Goal: Check status: Check status

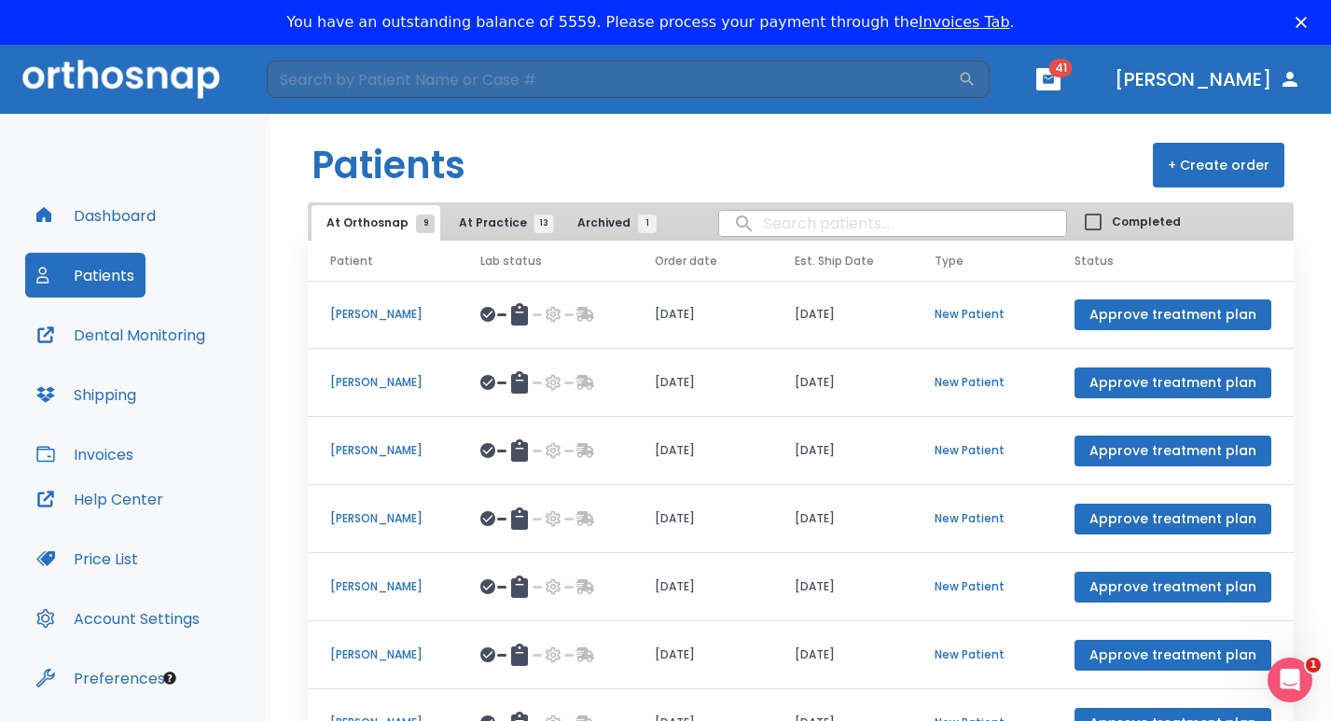
click at [824, 224] on input "search" at bounding box center [892, 223] width 347 height 36
type input "[PERSON_NAME]"
click at [493, 222] on span "At Practice 13" at bounding box center [501, 222] width 85 height 17
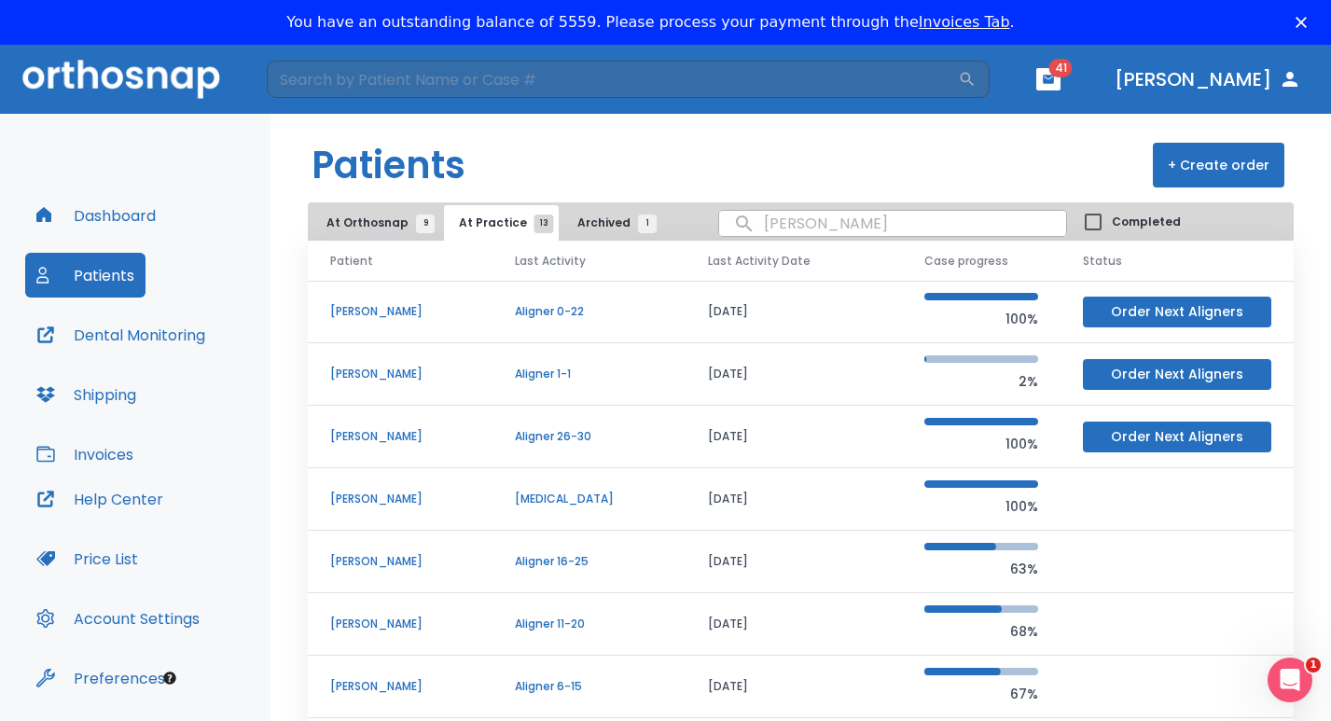
click at [346, 503] on p "[PERSON_NAME]" at bounding box center [400, 498] width 140 height 17
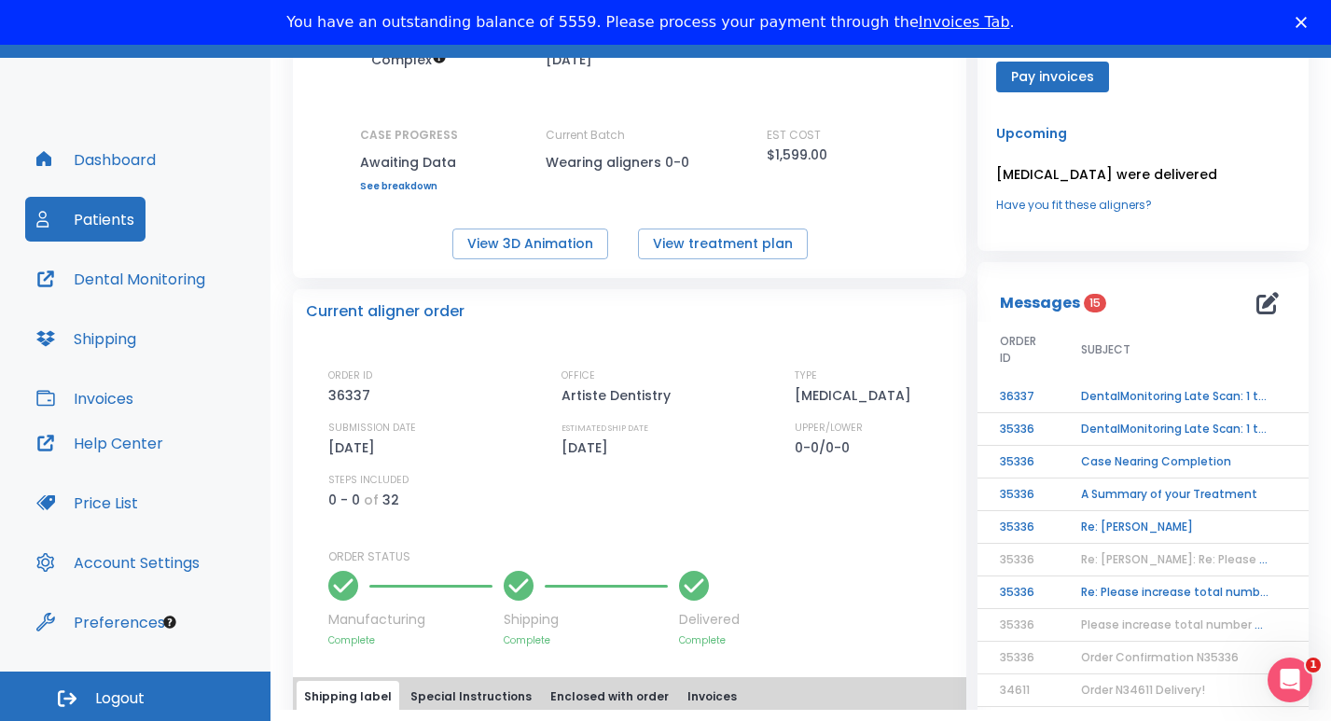
scroll to position [57, 0]
click at [105, 403] on button "Invoices" at bounding box center [84, 397] width 119 height 45
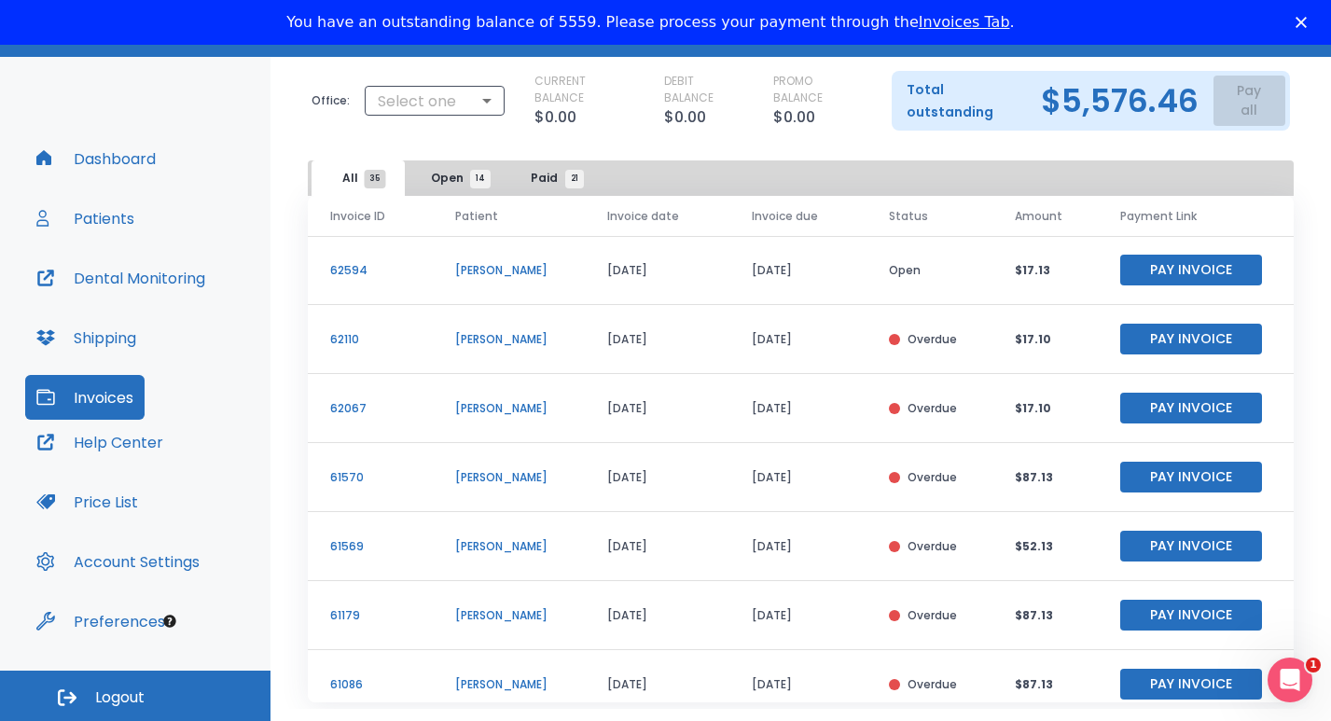
scroll to position [120, 0]
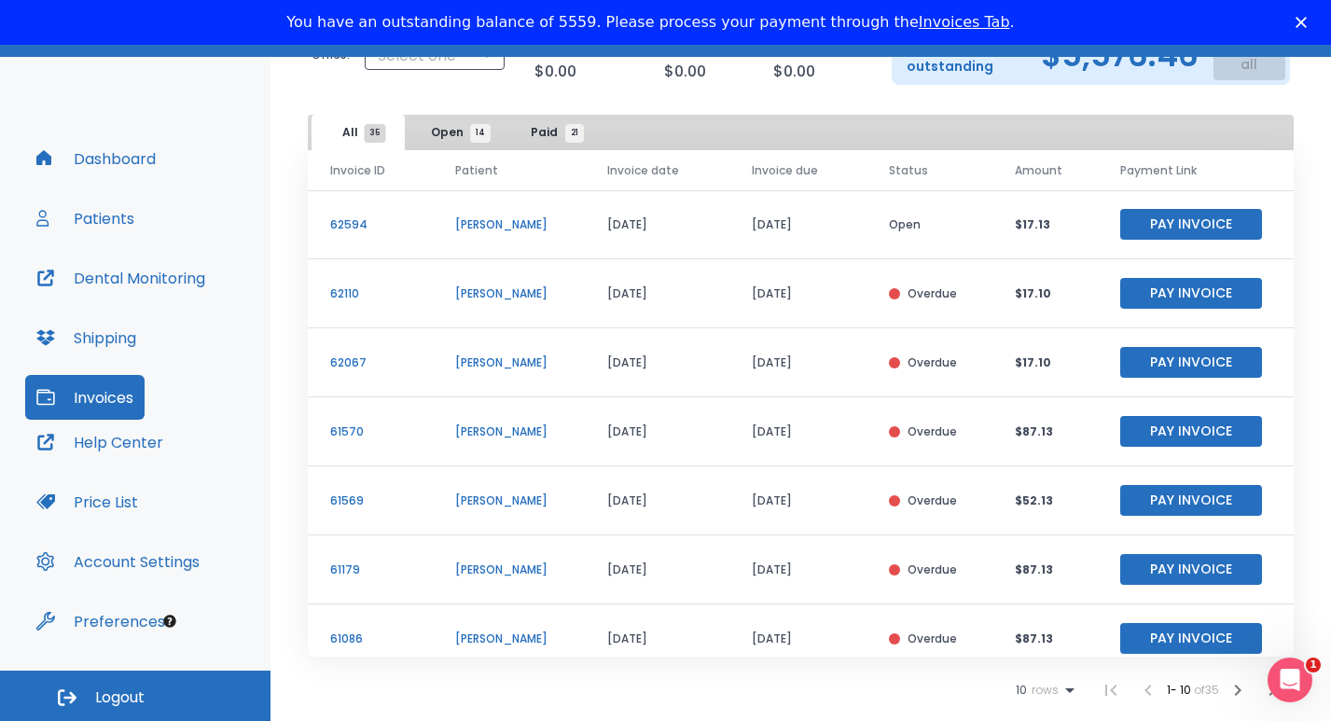
click at [1226, 693] on icon "button" at bounding box center [1237, 690] width 22 height 22
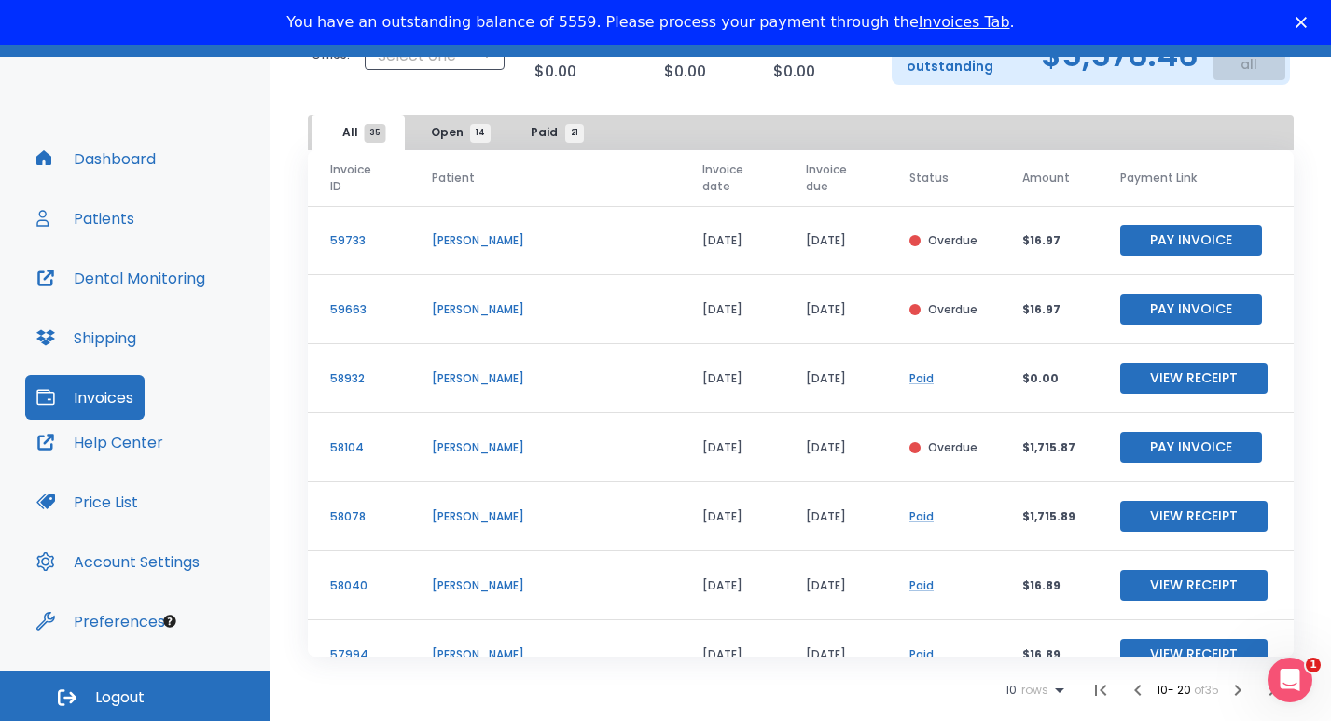
click at [1226, 693] on icon "button" at bounding box center [1237, 690] width 22 height 22
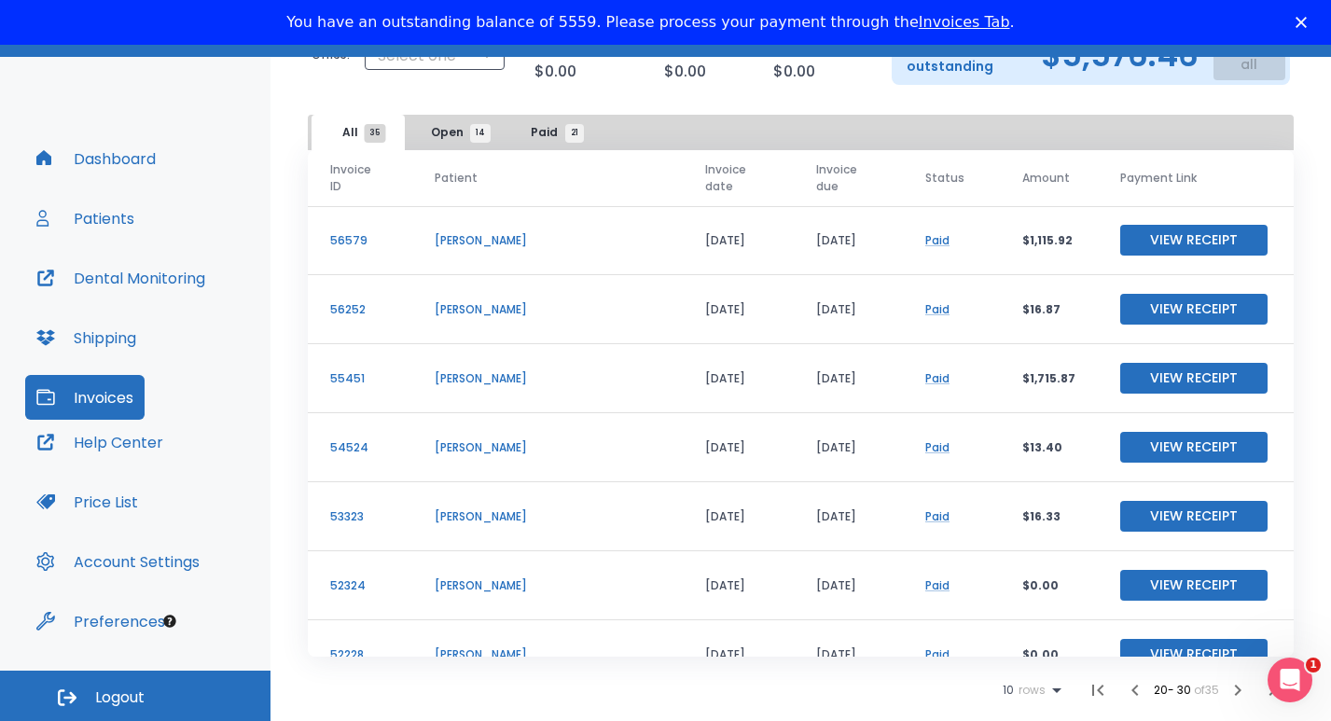
click at [1124, 692] on icon "button" at bounding box center [1135, 690] width 22 height 22
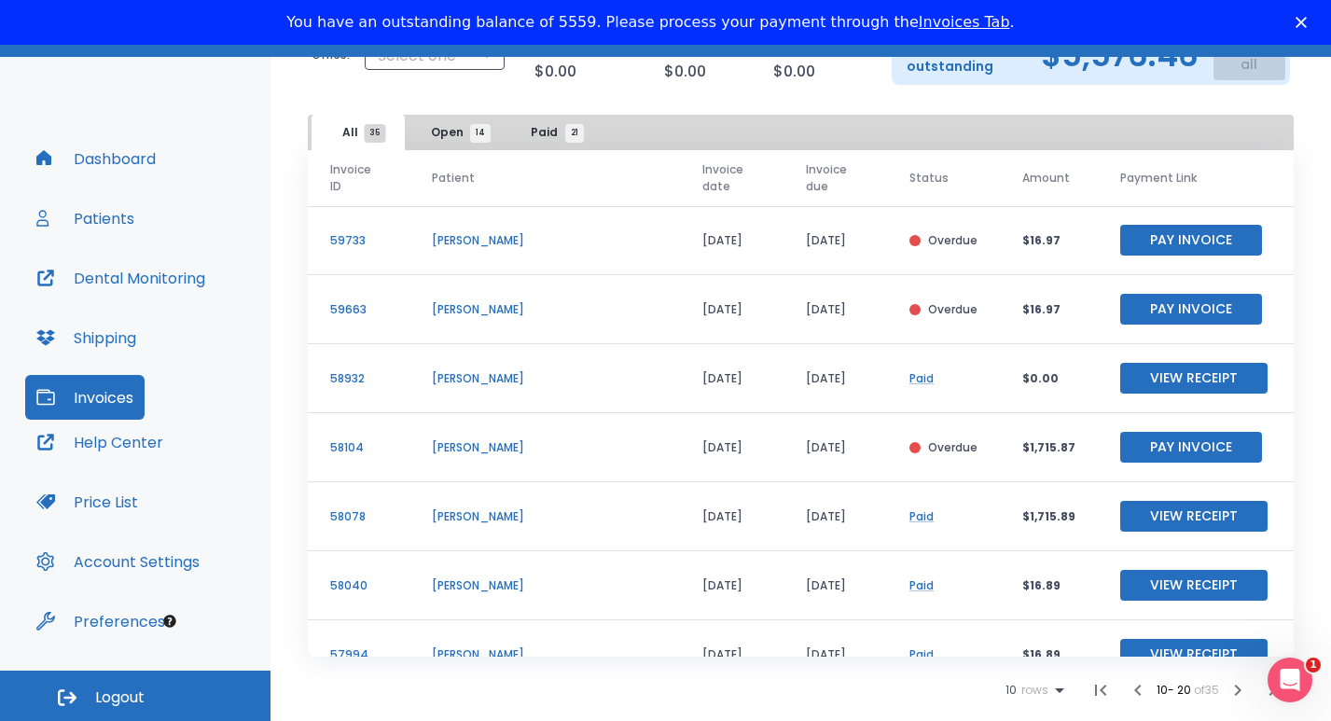
click at [1126, 692] on icon "button" at bounding box center [1137, 690] width 22 height 22
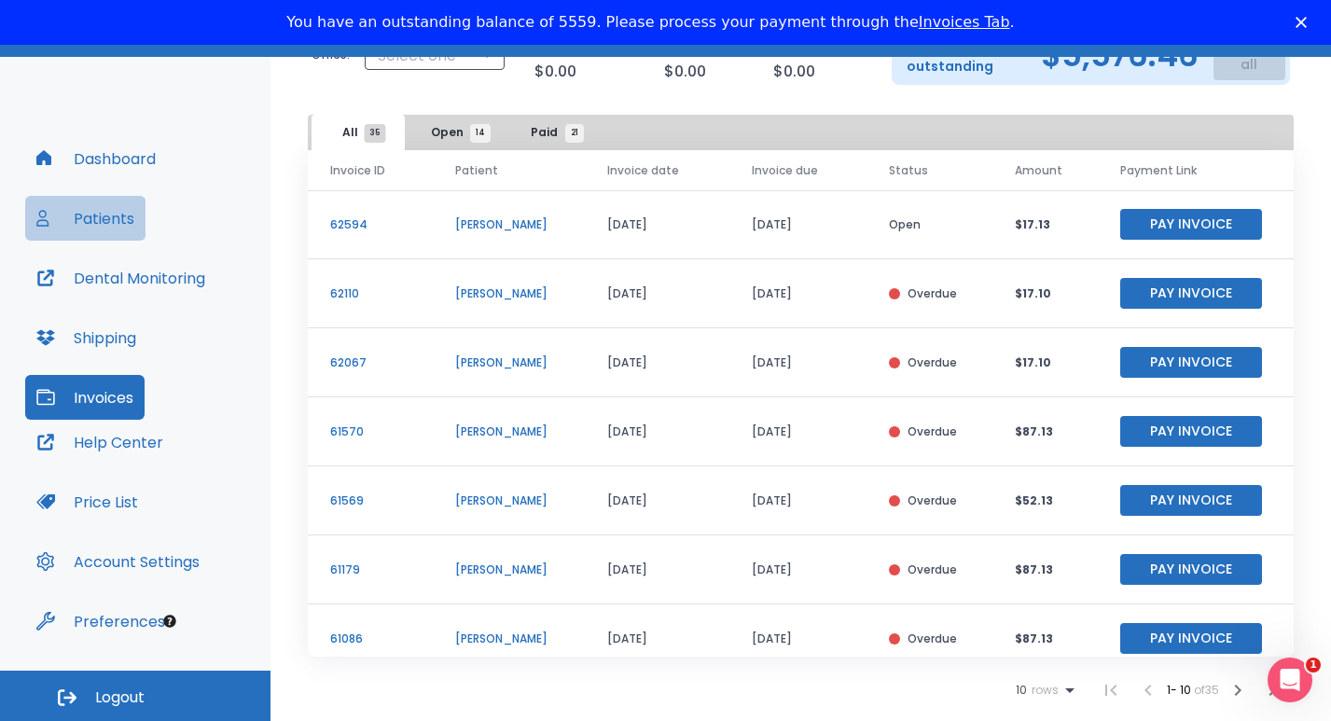
click at [110, 221] on button "Patients" at bounding box center [85, 218] width 120 height 45
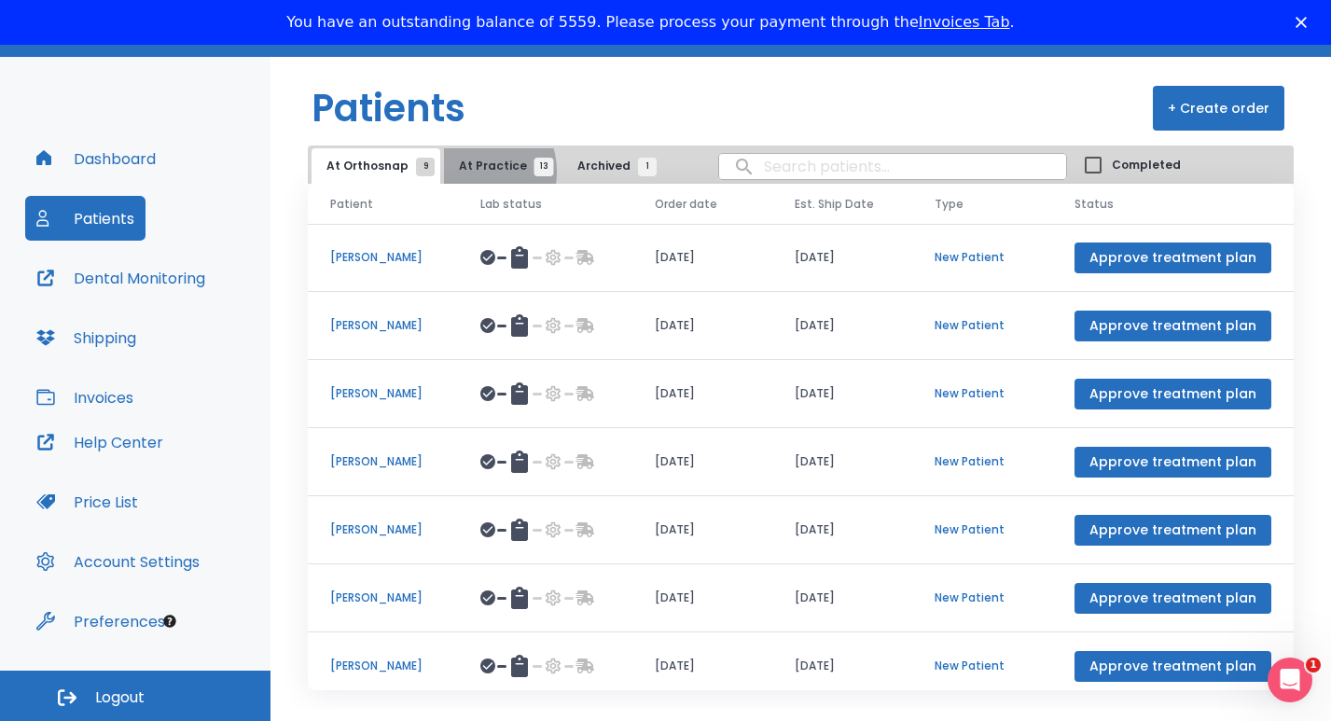
drag, startPoint x: 465, startPoint y: 172, endPoint x: 506, endPoint y: 207, distance: 54.2
click at [465, 172] on span "At Practice 13" at bounding box center [501, 166] width 85 height 17
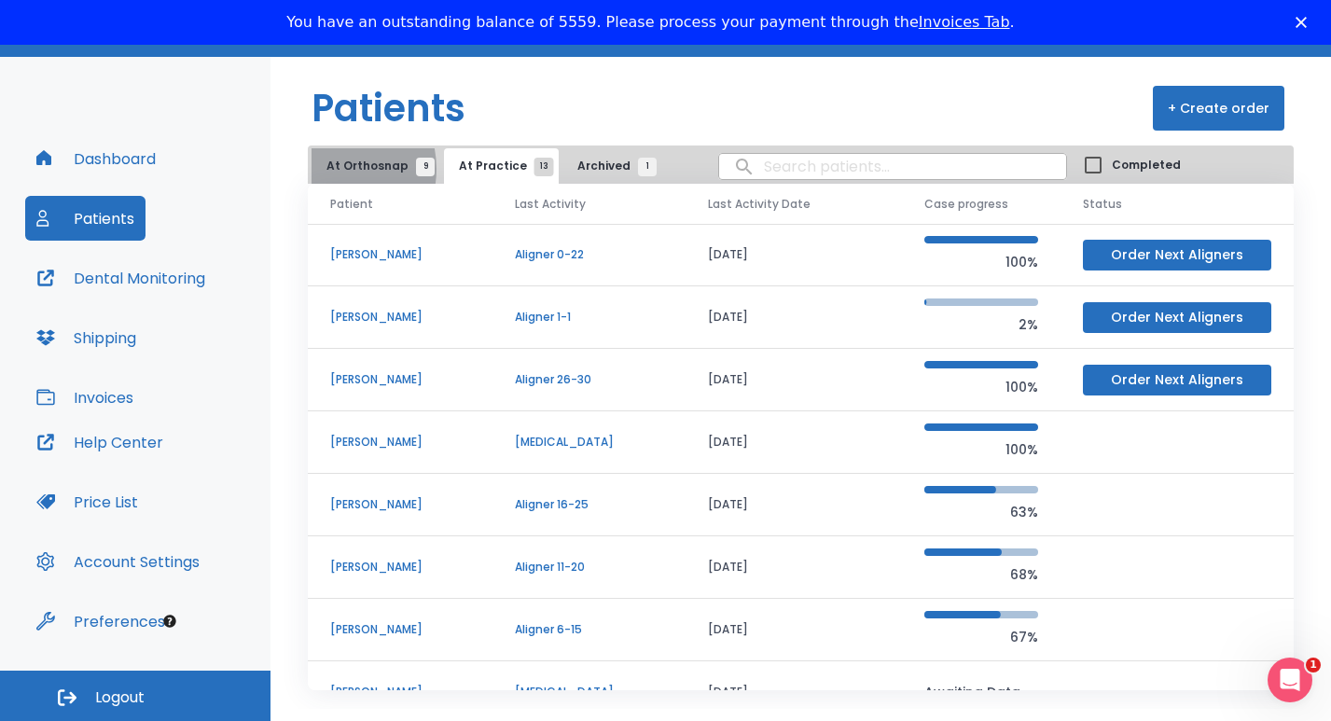
click at [328, 169] on span "At Orthosnap 9" at bounding box center [375, 166] width 99 height 17
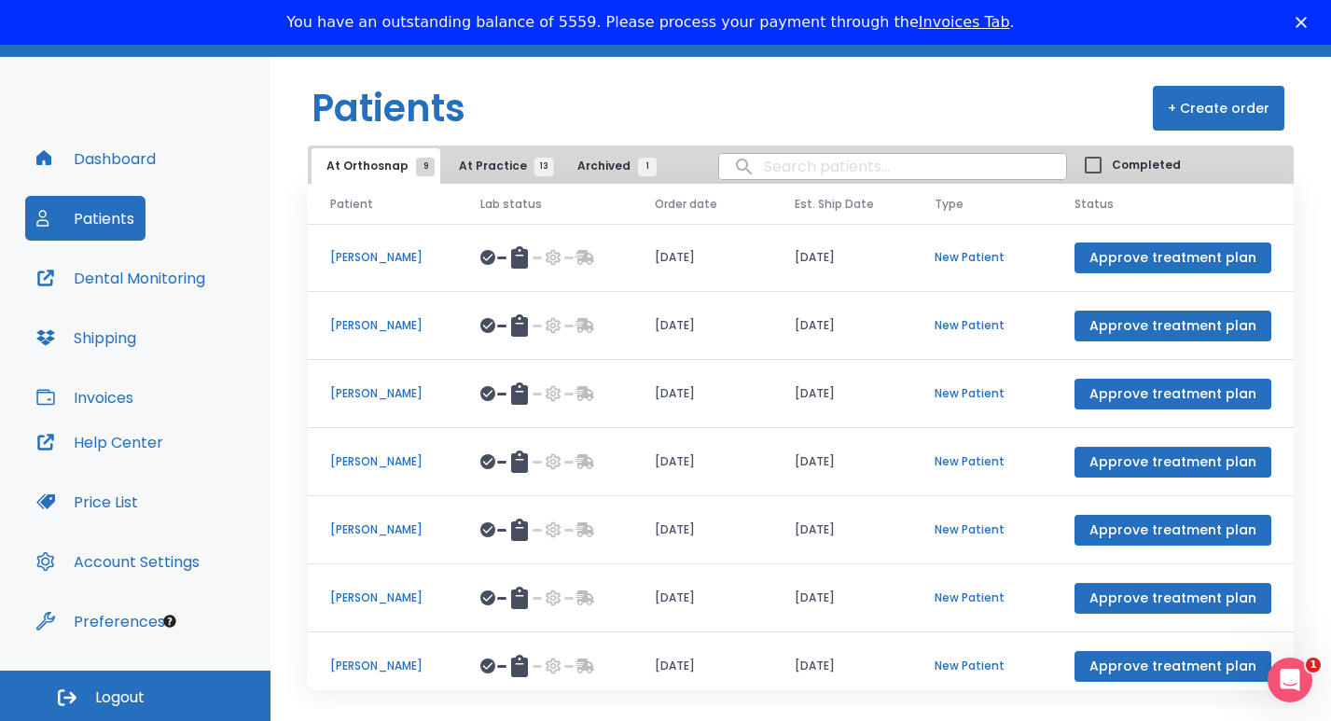
click at [759, 163] on input "search" at bounding box center [892, 166] width 347 height 36
type input "[PERSON_NAME]"
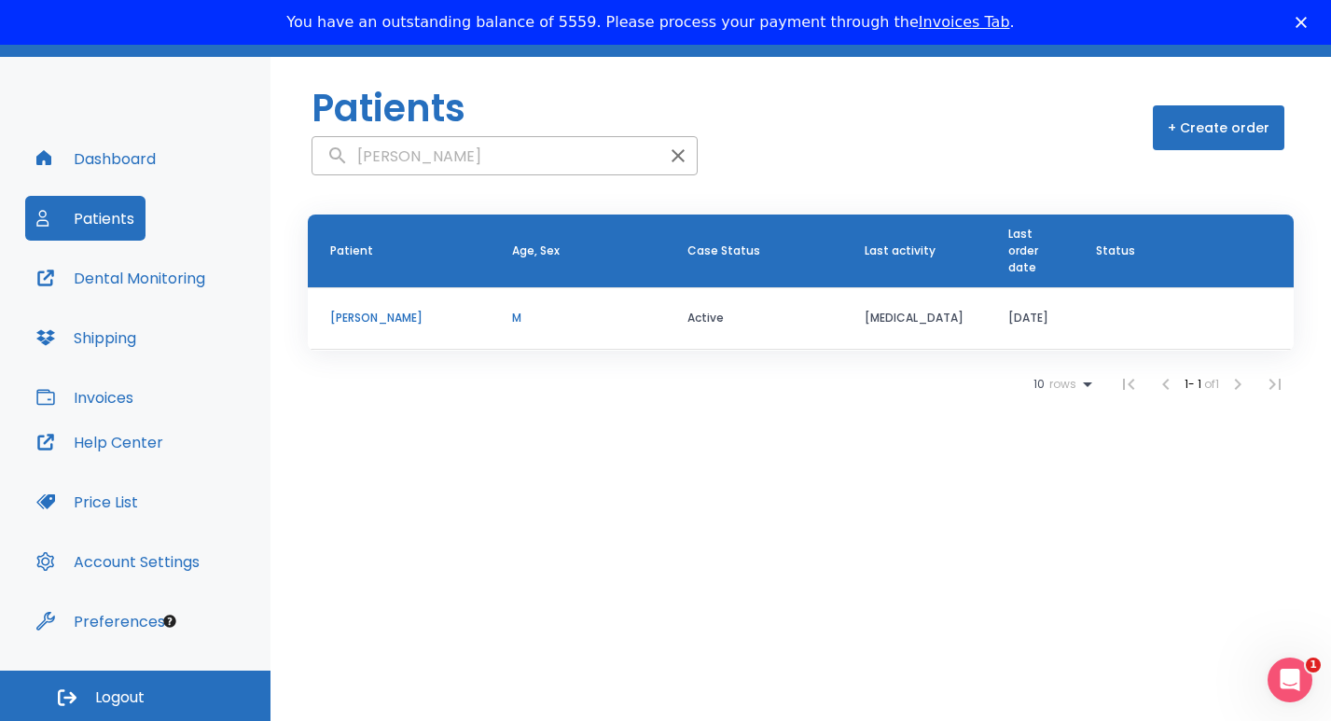
click at [364, 316] on p "[PERSON_NAME]" at bounding box center [398, 318] width 137 height 17
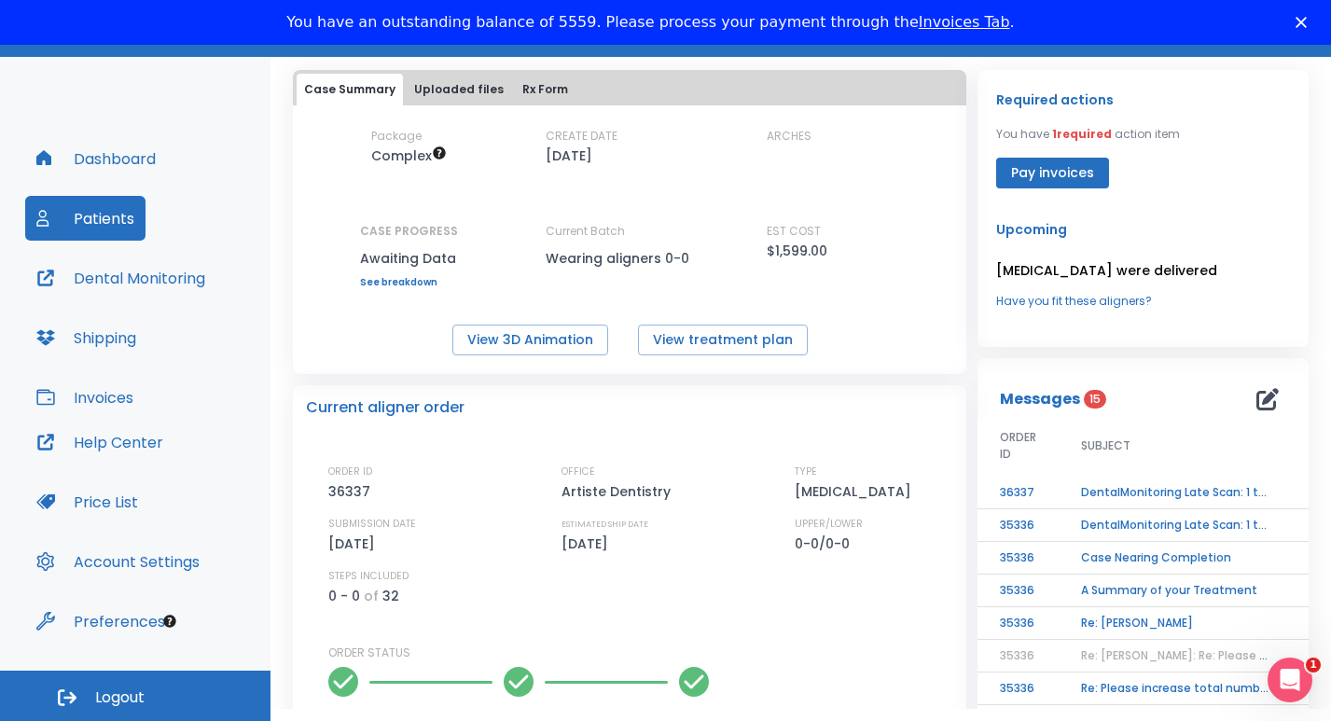
scroll to position [76, 0]
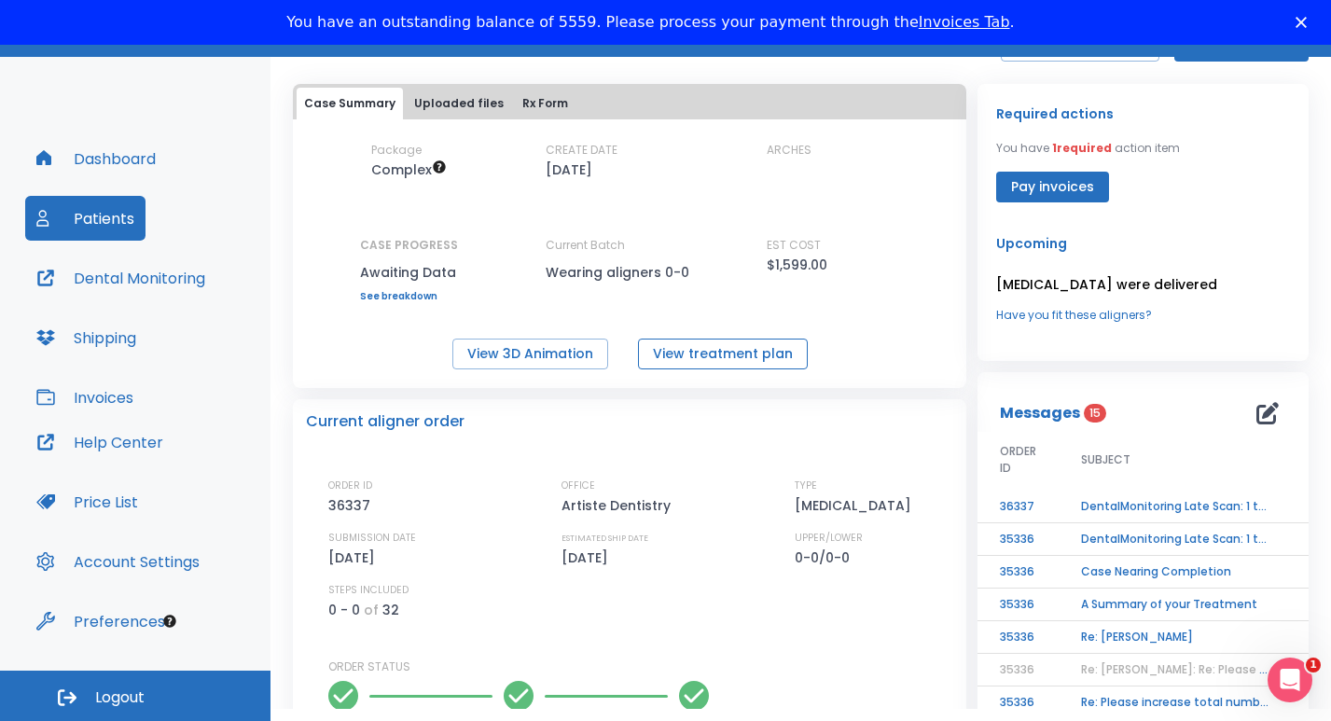
click at [711, 358] on button "View treatment plan" at bounding box center [723, 353] width 170 height 31
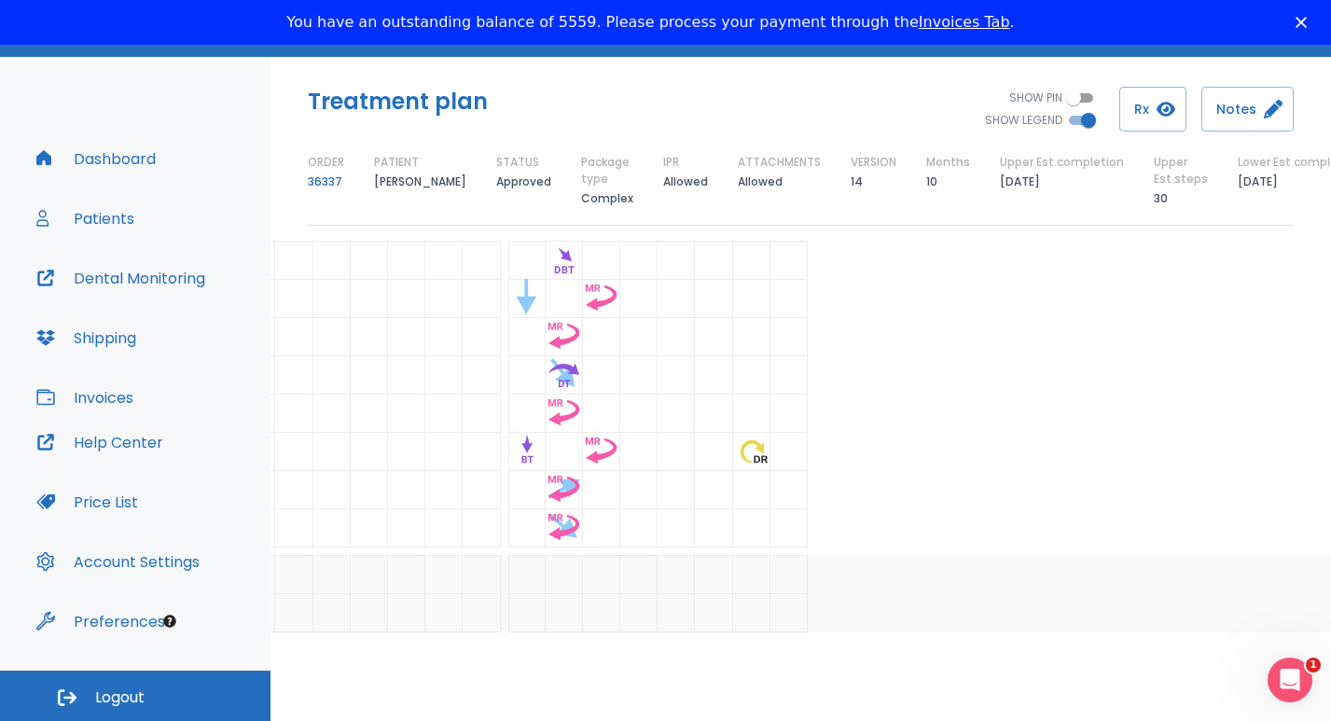
scroll to position [1064, 157]
